Goal: Task Accomplishment & Management: Manage account settings

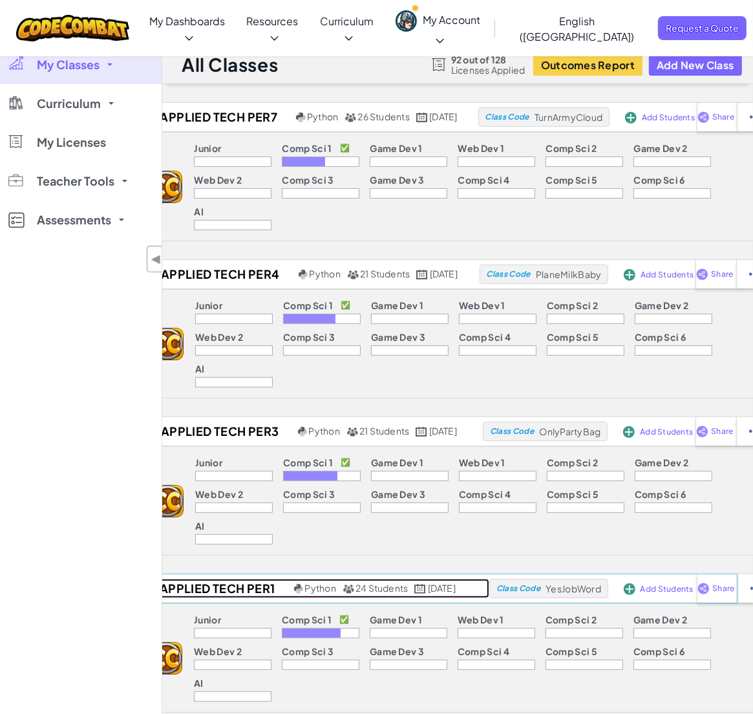
click at [197, 579] on h2 "Applied Tech Per1" at bounding box center [215, 588] width 151 height 19
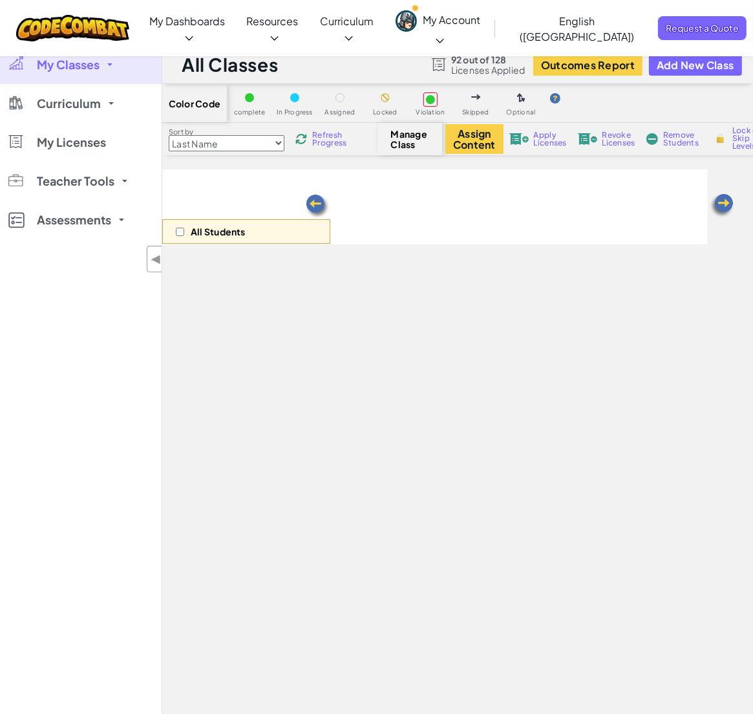
select select "560f1a9f22961295f9427742"
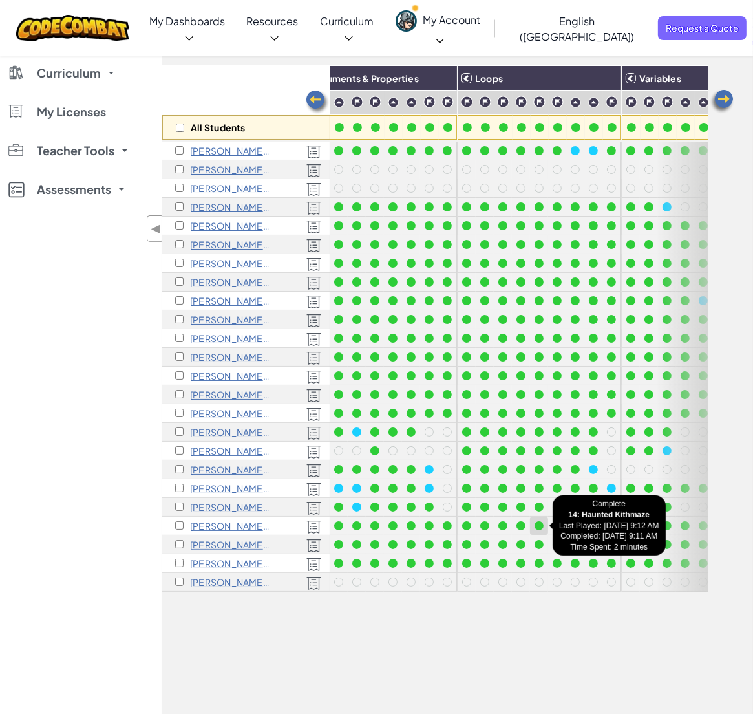
scroll to position [105, 0]
